Goal: Information Seeking & Learning: Understand process/instructions

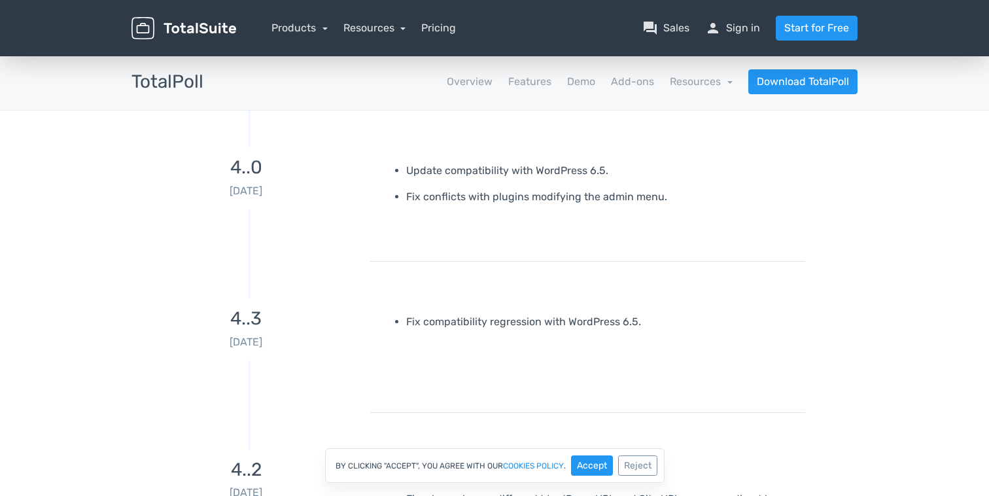
drag, startPoint x: 643, startPoint y: 461, endPoint x: 626, endPoint y: 433, distance: 32.9
click at [642, 460] on button "Reject" at bounding box center [637, 465] width 39 height 20
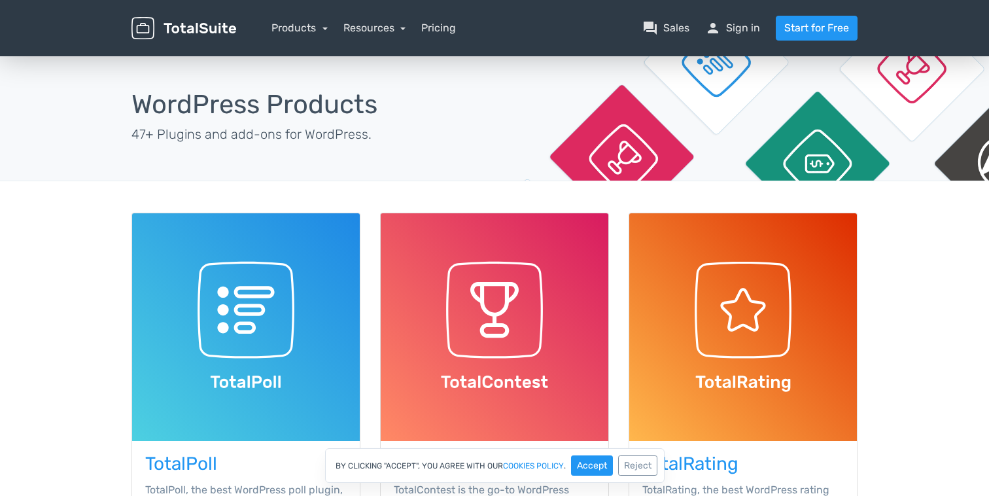
click at [196, 462] on div "By clicking "Accept", you agree with our cookies policy . Accept Reject" at bounding box center [494, 465] width 989 height 35
drag, startPoint x: 194, startPoint y: 465, endPoint x: 184, endPoint y: 458, distance: 12.3
click at [194, 465] on div "By clicking "Accept", you agree with our cookies policy . Accept Reject" at bounding box center [494, 465] width 989 height 35
click at [200, 390] on img at bounding box center [246, 327] width 228 height 228
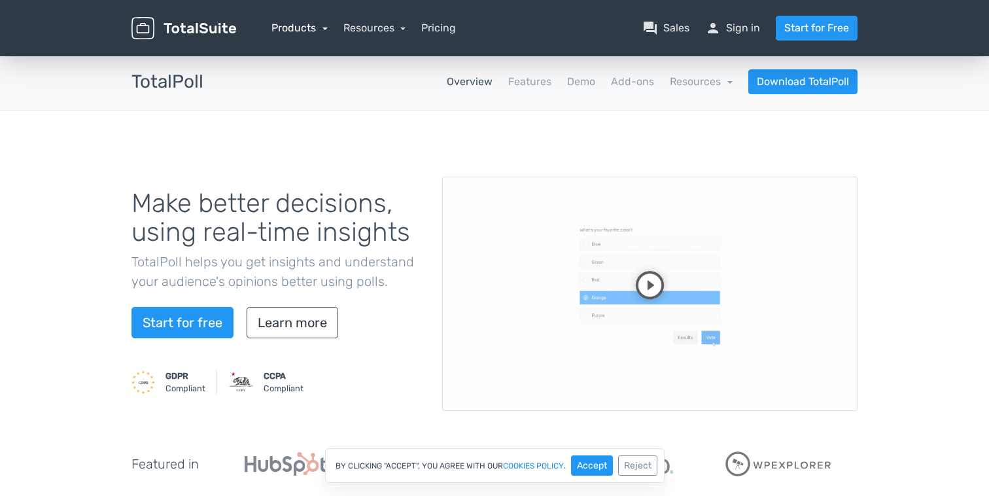
click at [327, 30] on link "Products" at bounding box center [300, 28] width 56 height 12
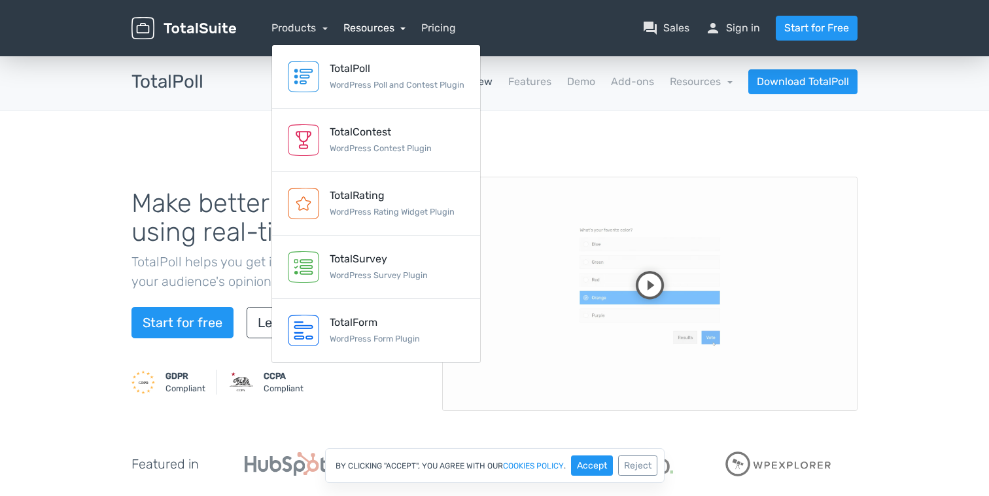
click at [403, 29] on link "Resources" at bounding box center [375, 28] width 63 height 12
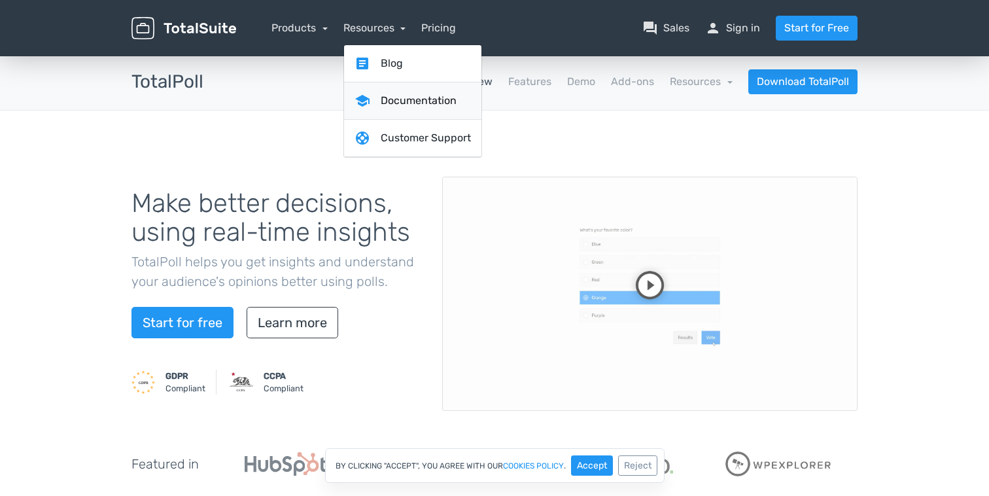
click at [418, 107] on link "school Documentation" at bounding box center [412, 100] width 137 height 37
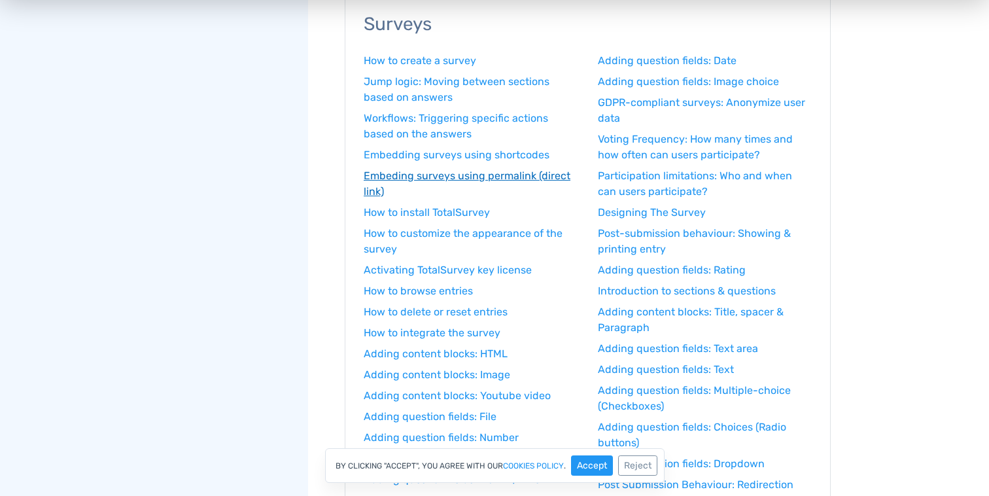
scroll to position [1186, 0]
